Goal: Check status: Check status

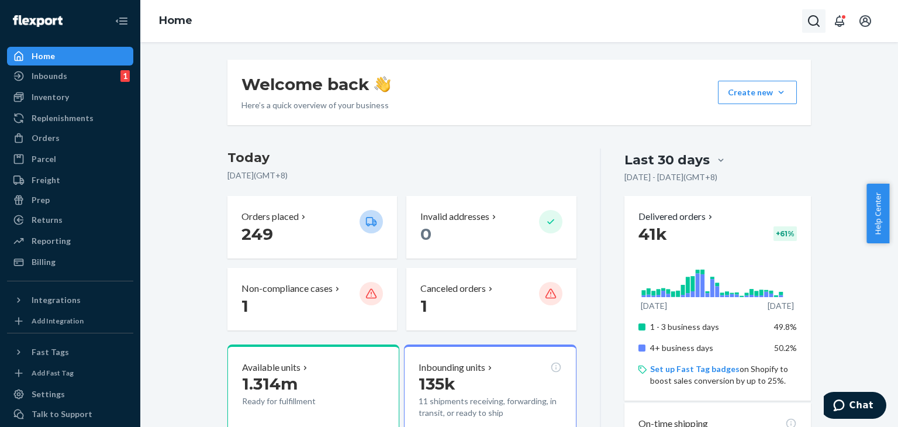
click at [819, 22] on icon "Open Search Box" at bounding box center [814, 21] width 14 height 14
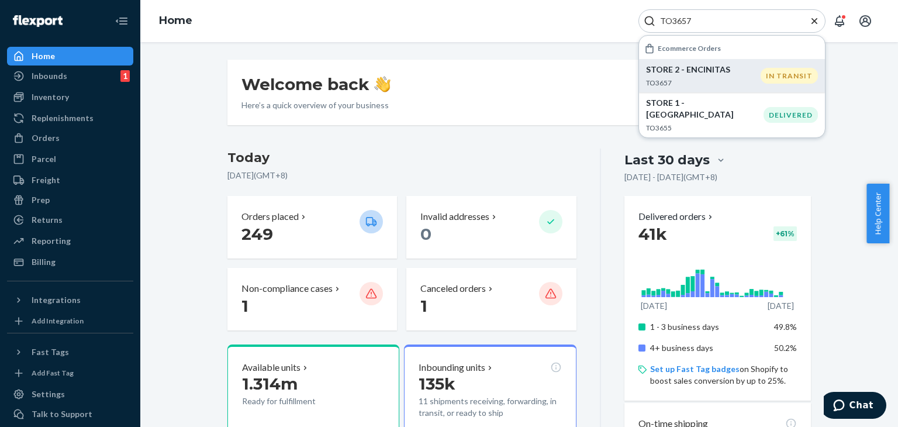
type input "TO3657"
click at [731, 75] on p "STORE 2 - ENCINITAS" at bounding box center [703, 70] width 115 height 12
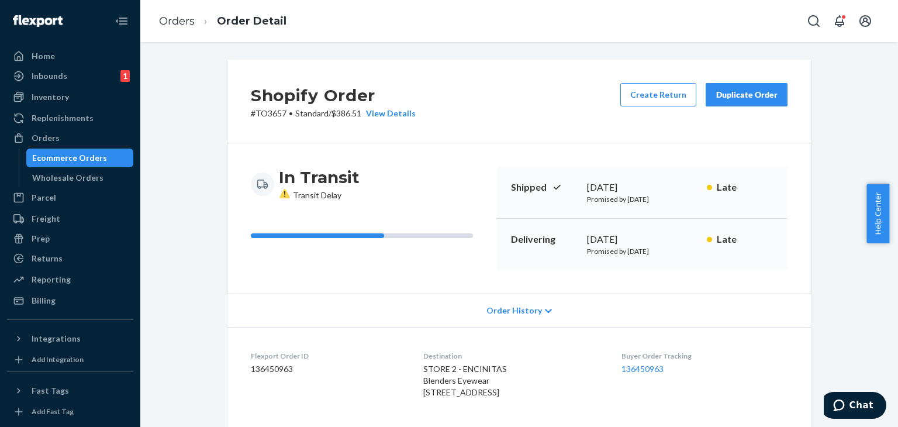
click at [516, 307] on span "Order History" at bounding box center [514, 311] width 56 height 12
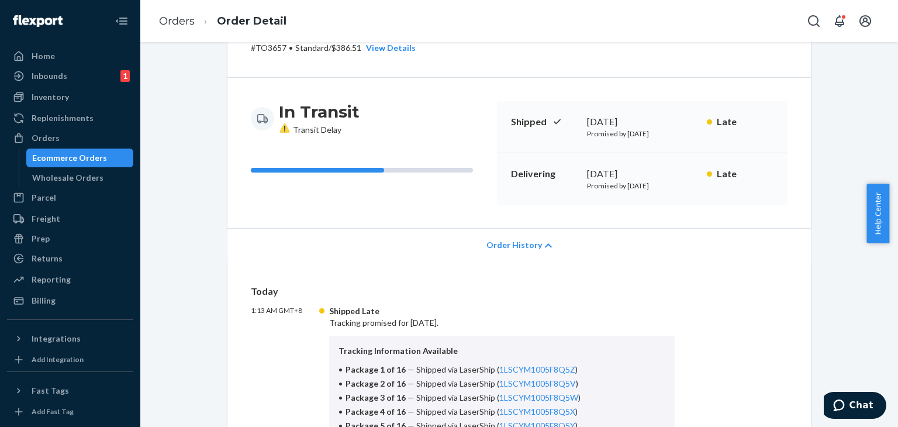
scroll to position [175, 0]
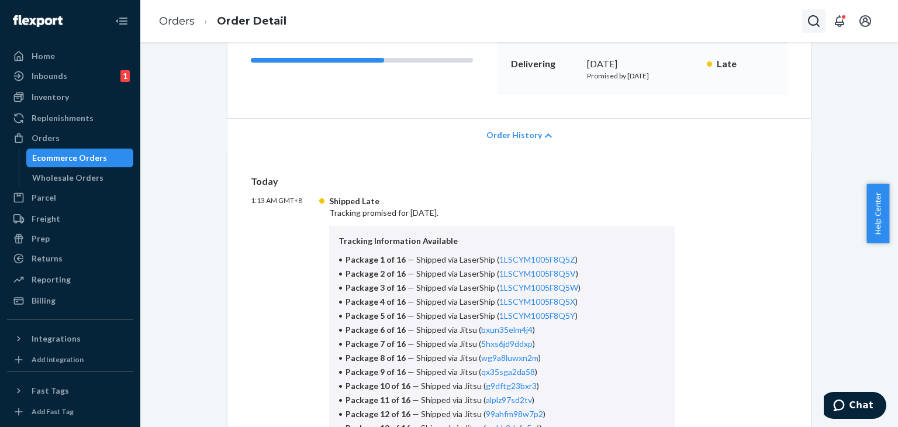
click at [812, 18] on icon "Open Search Box" at bounding box center [814, 21] width 14 height 14
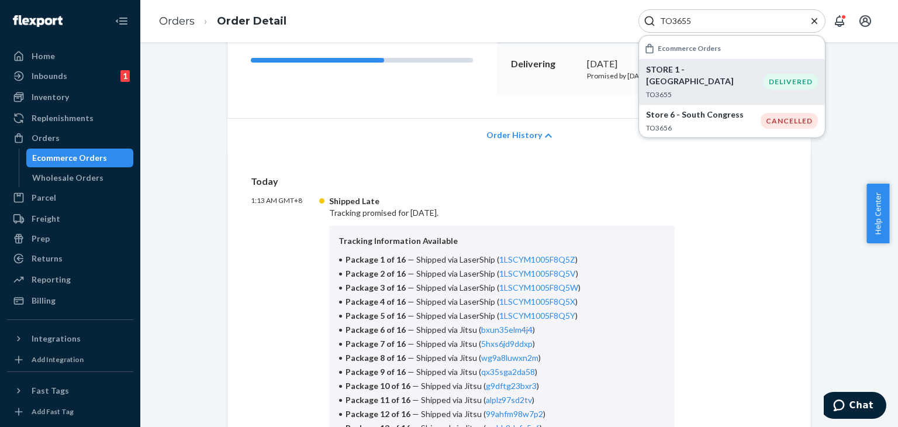
type input "TO3655"
click at [687, 76] on div "STORE 1 - [GEOGRAPHIC_DATA] TO3655" at bounding box center [705, 82] width 118 height 36
